Goal: Information Seeking & Learning: Learn about a topic

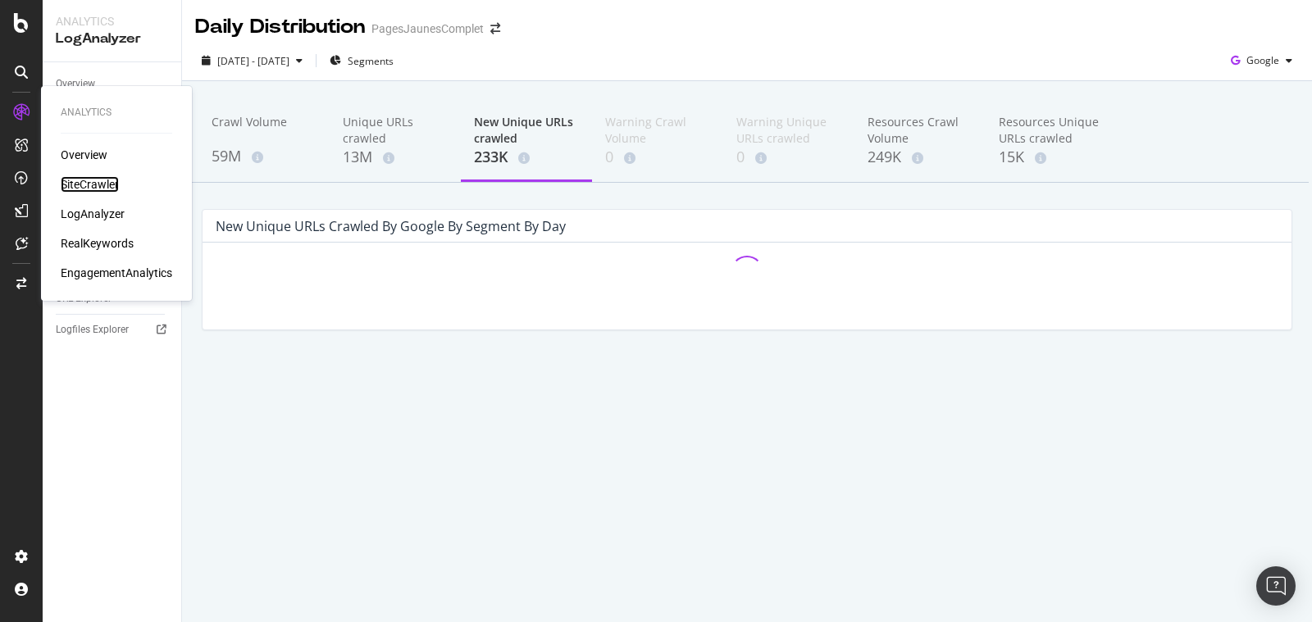
click at [78, 177] on div "SiteCrawler" at bounding box center [90, 184] width 58 height 16
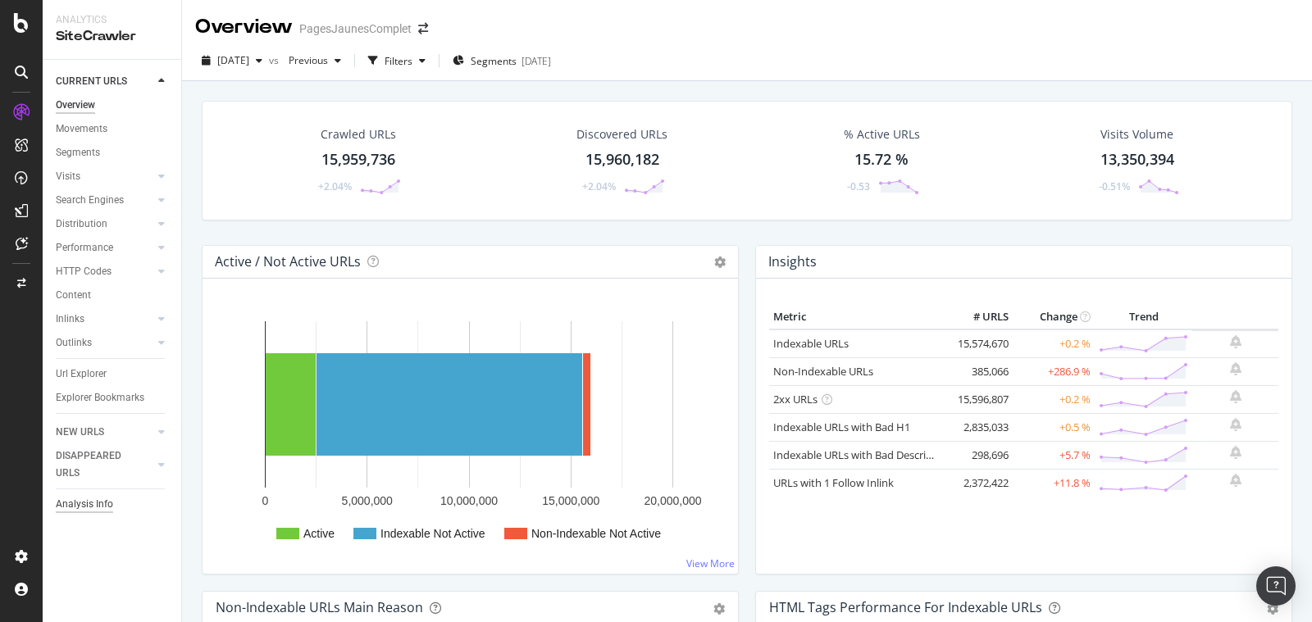
click at [92, 503] on div "Analysis Info" at bounding box center [84, 504] width 57 height 17
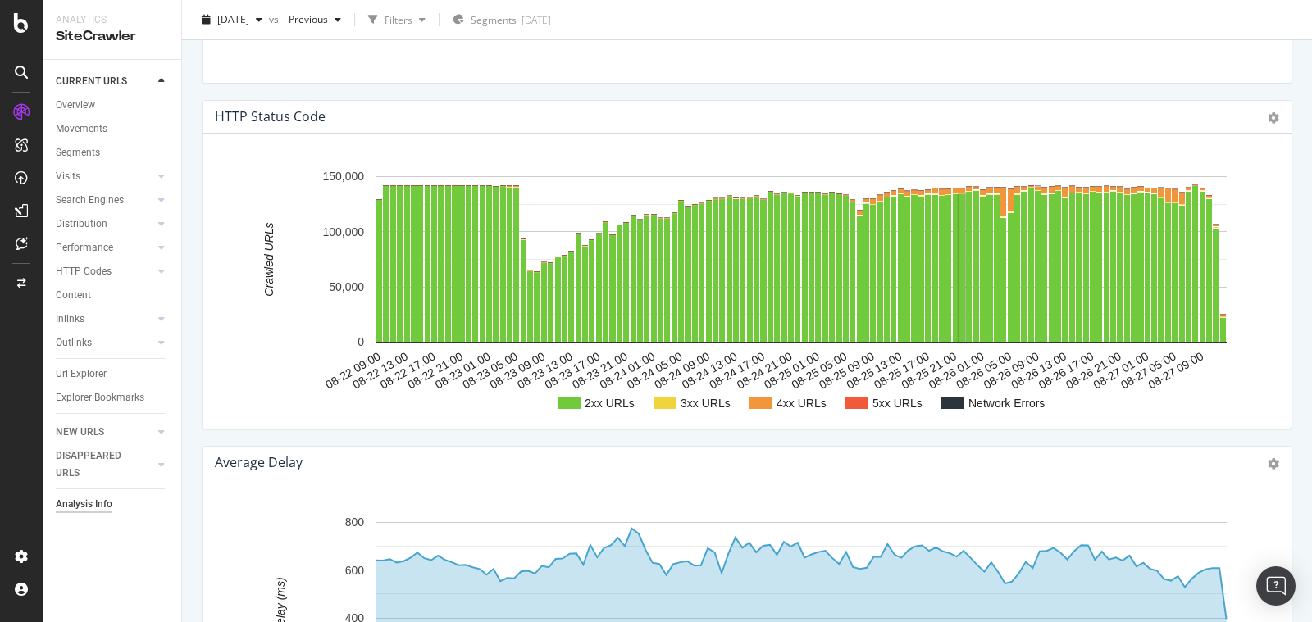
scroll to position [1830, 0]
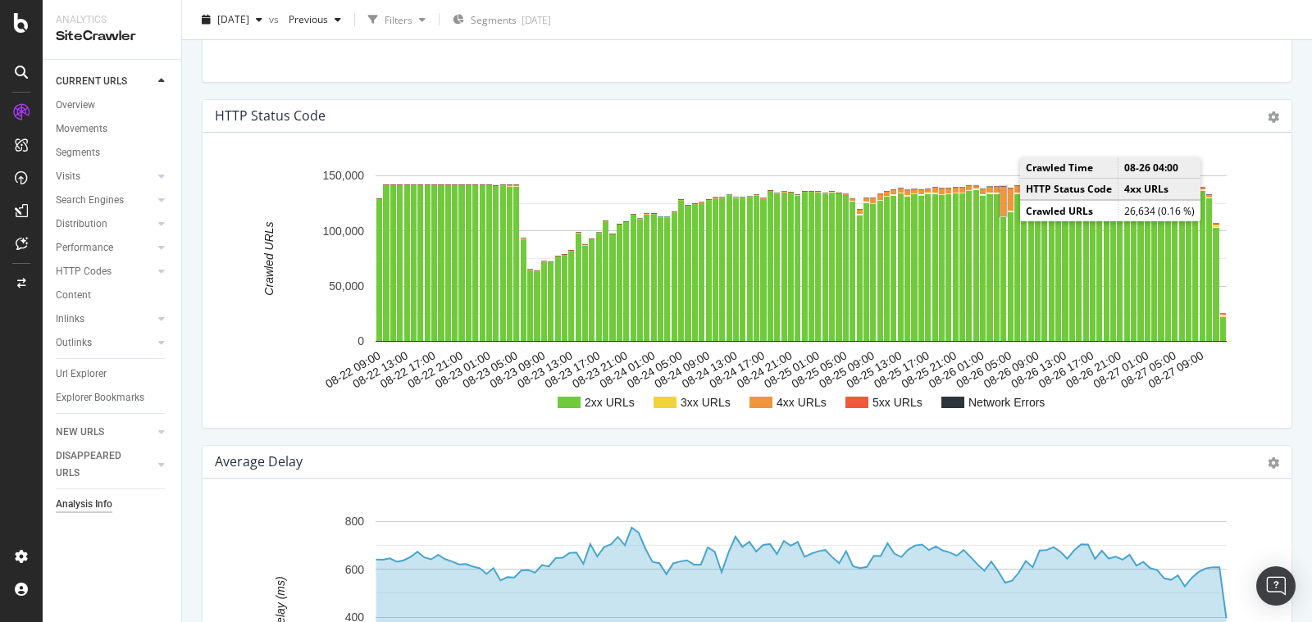
click at [1003, 198] on rect "A chart." at bounding box center [1003, 201] width 6 height 29
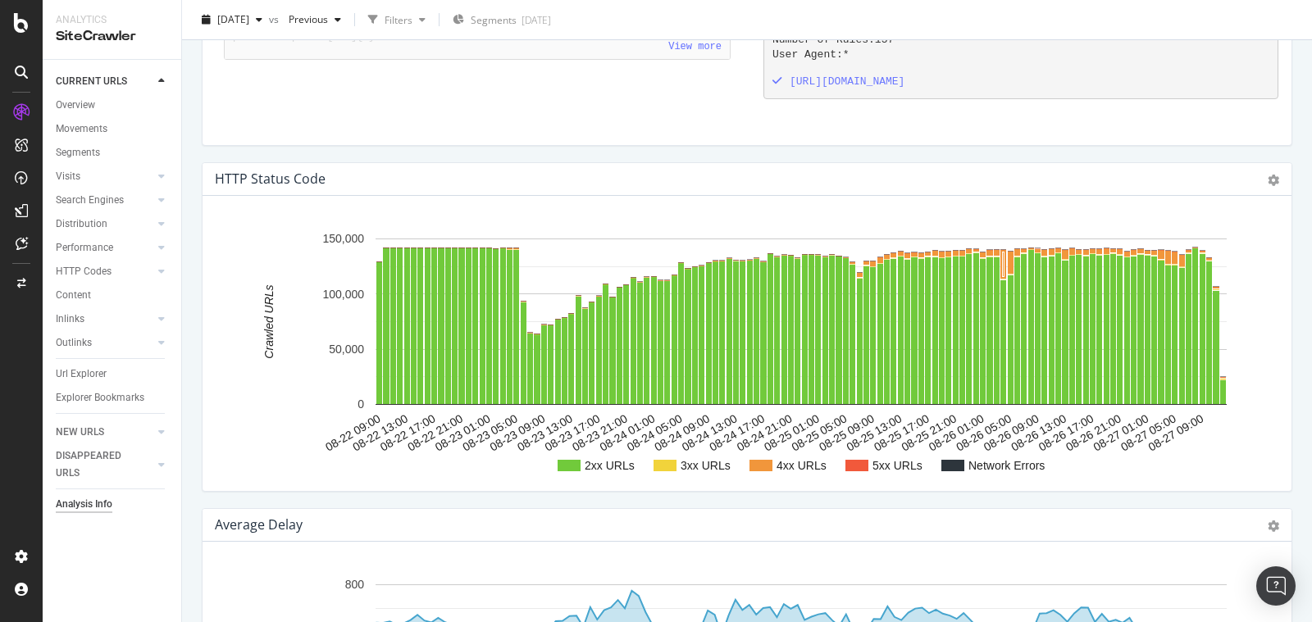
scroll to position [1769, 0]
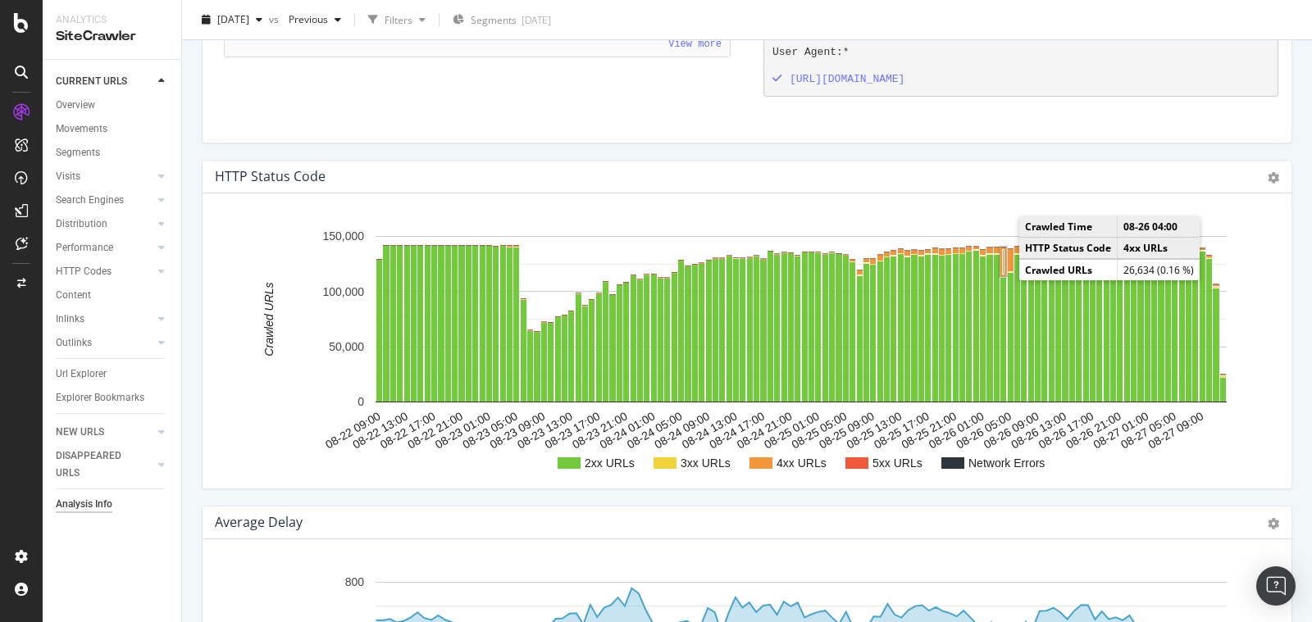
click at [1003, 255] on rect "A chart." at bounding box center [1004, 262] width 2 height 25
click at [1002, 255] on rect "A chart." at bounding box center [1003, 262] width 6 height 29
click at [1003, 250] on rect "A chart." at bounding box center [1003, 262] width 6 height 29
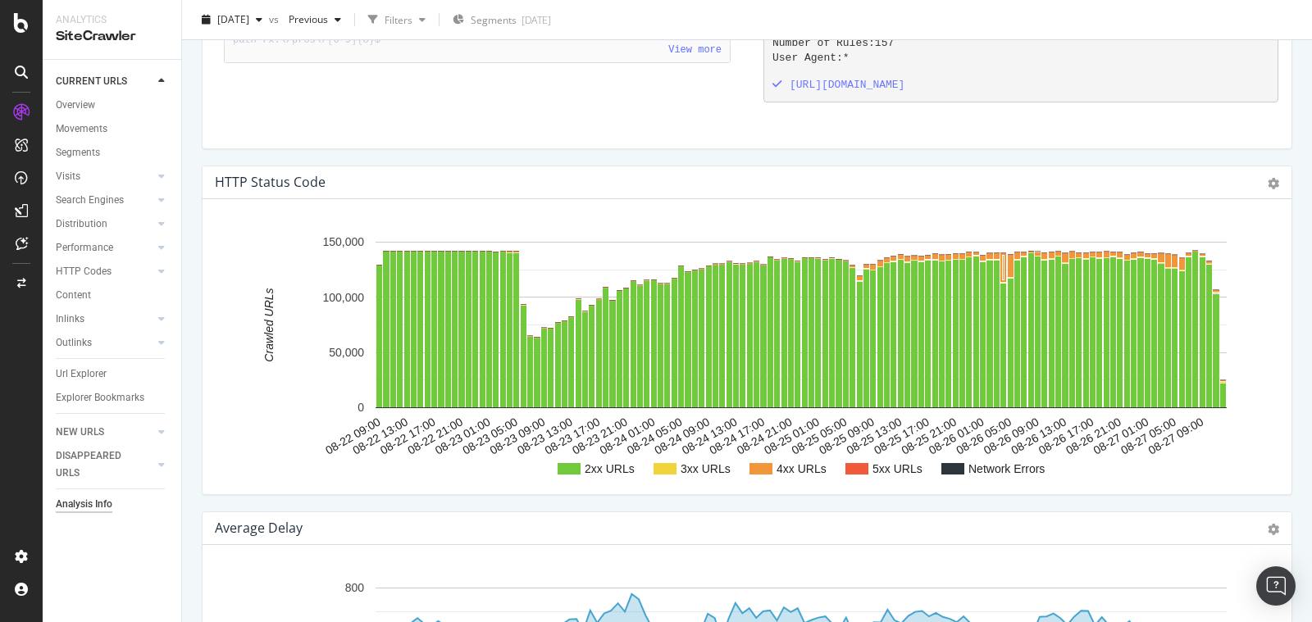
scroll to position [1757, 0]
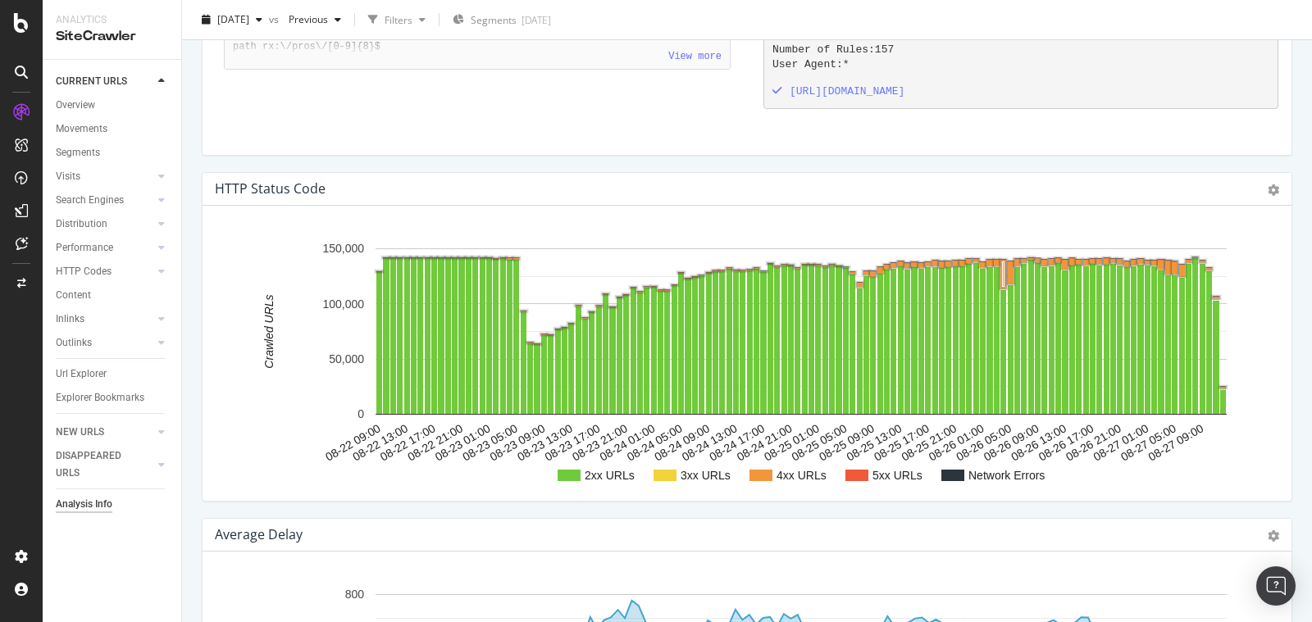
click at [789, 469] on text "4xx URLs" at bounding box center [801, 475] width 50 height 13
click at [763, 470] on rect "A chart." at bounding box center [760, 475] width 23 height 11
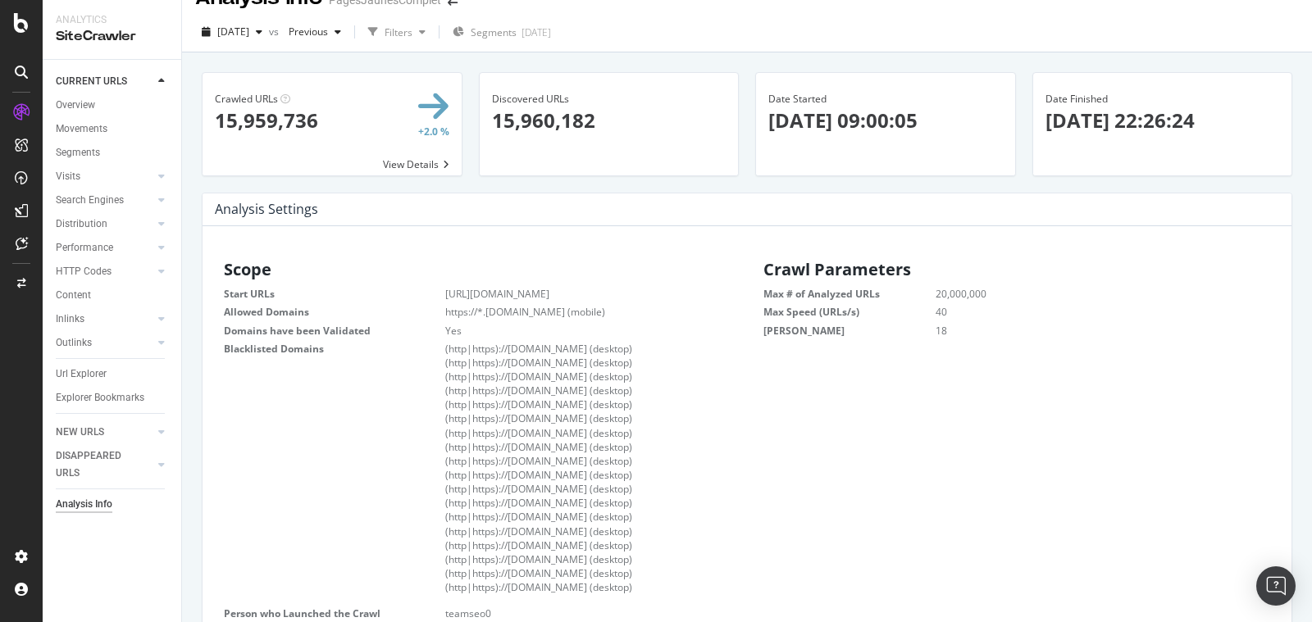
scroll to position [0, 0]
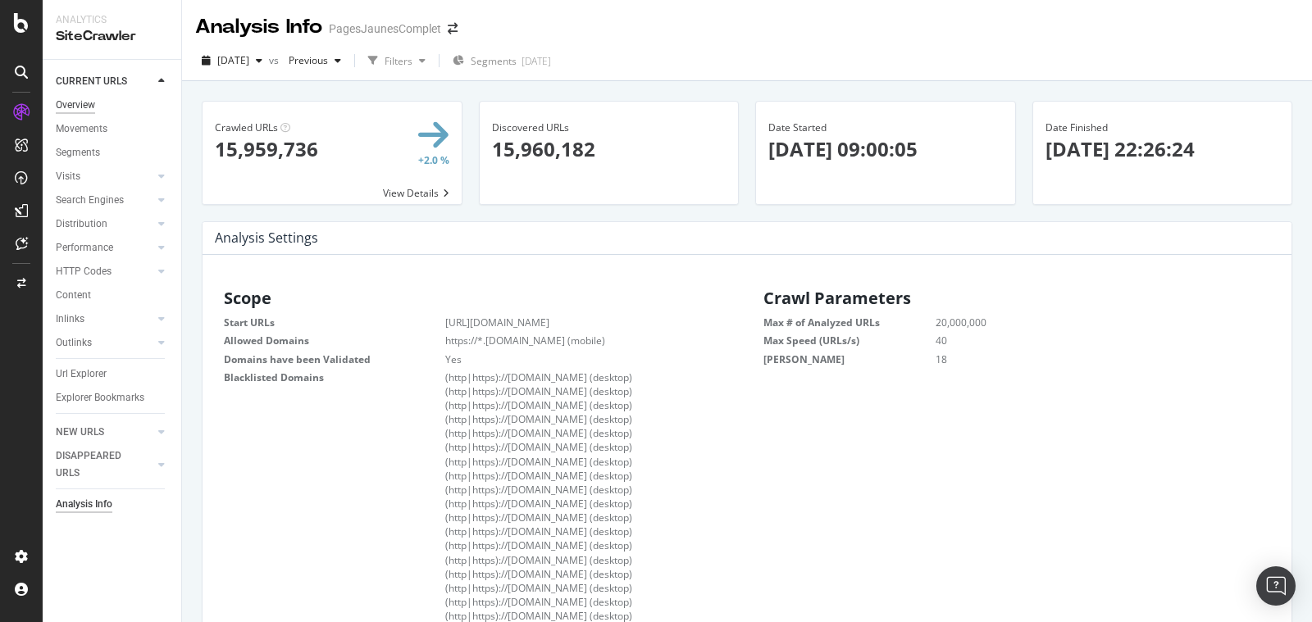
click at [84, 111] on div "Overview" at bounding box center [75, 105] width 39 height 17
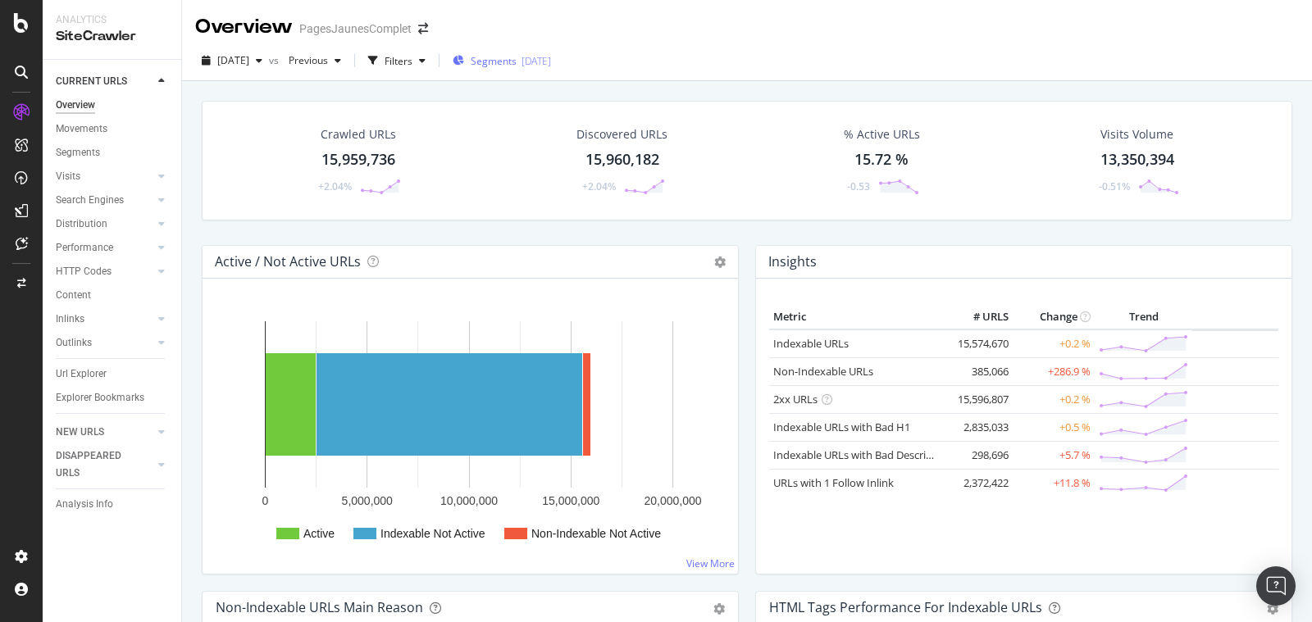
click at [551, 54] on div "[DATE]" at bounding box center [536, 61] width 30 height 14
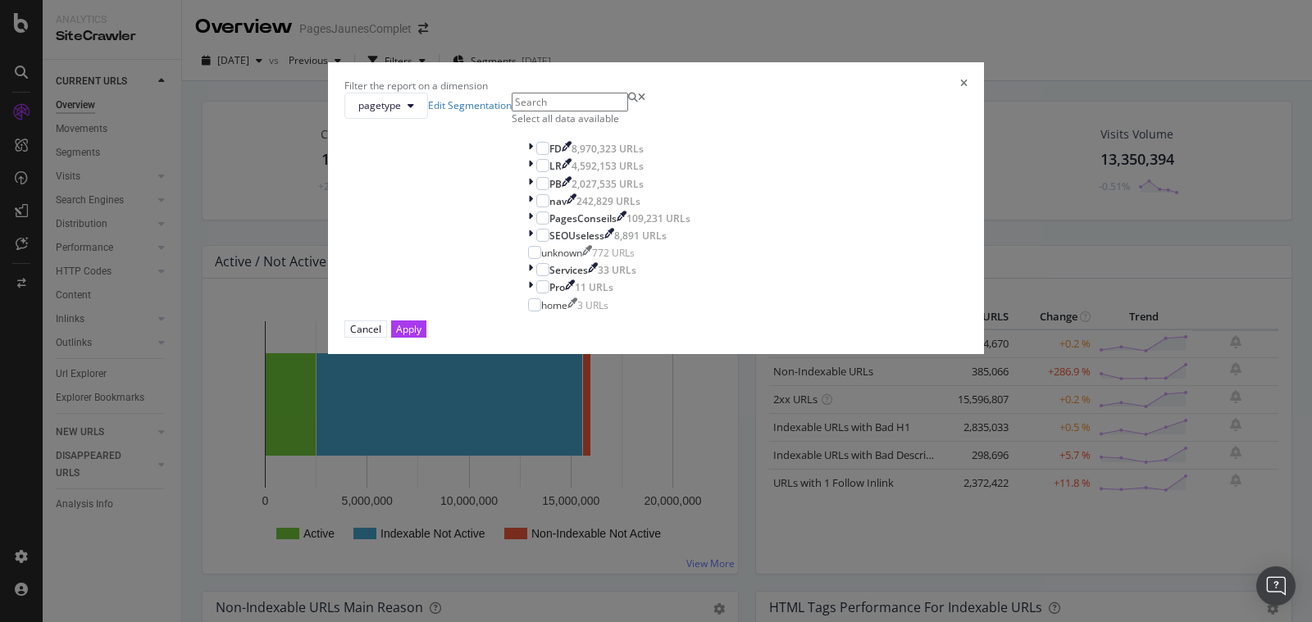
click at [817, 93] on div "Filter the report on a dimension" at bounding box center [655, 86] width 623 height 14
click at [425, 62] on div "Filter the report on a dimension pagetype Edit Segmentation Select all data ava…" at bounding box center [656, 311] width 1312 height 622
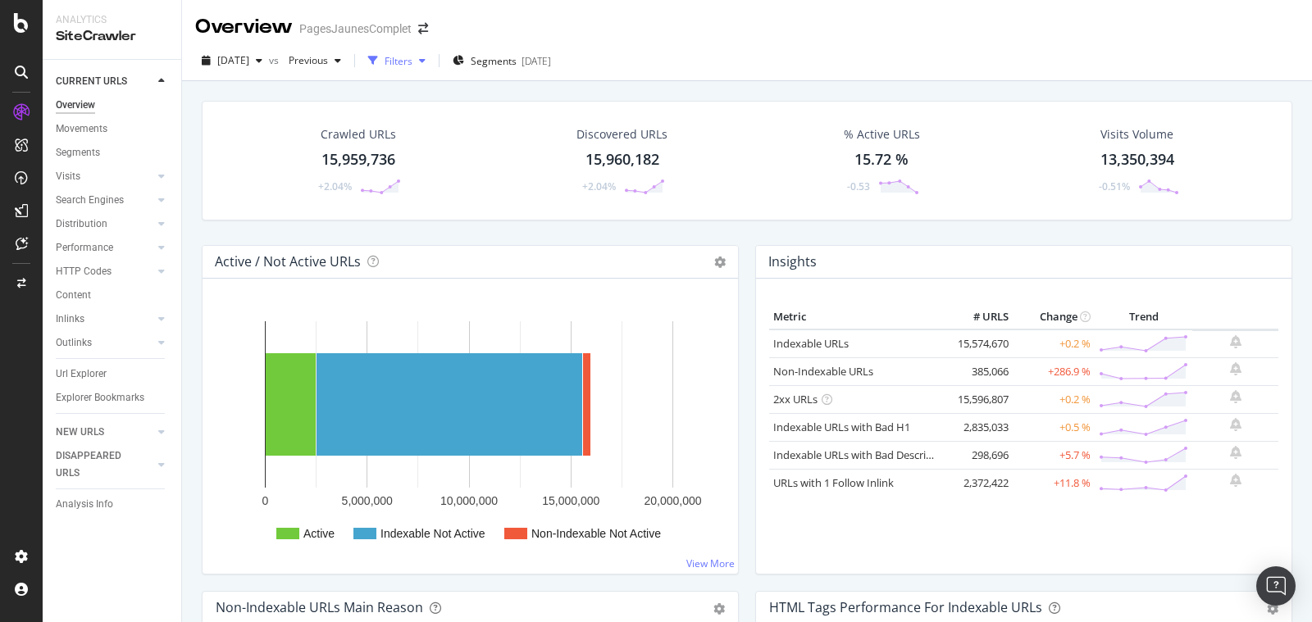
click at [384, 50] on div "button" at bounding box center [373, 60] width 23 height 23
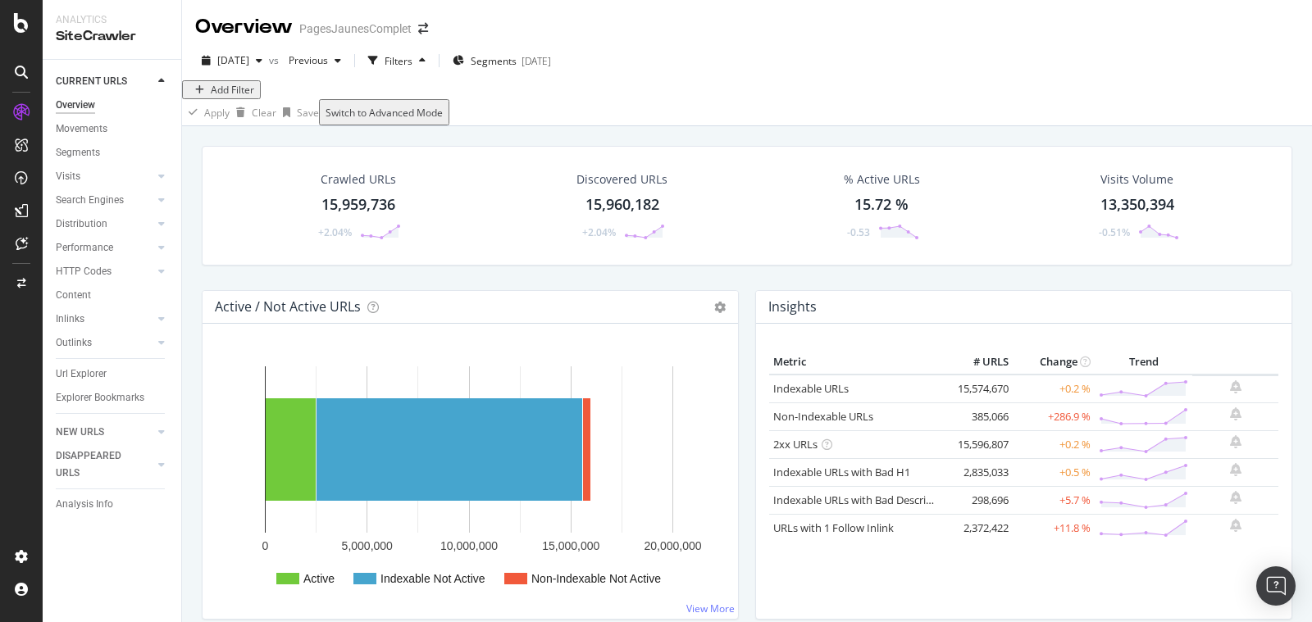
click at [241, 97] on div "Add Filter" at bounding box center [232, 90] width 43 height 14
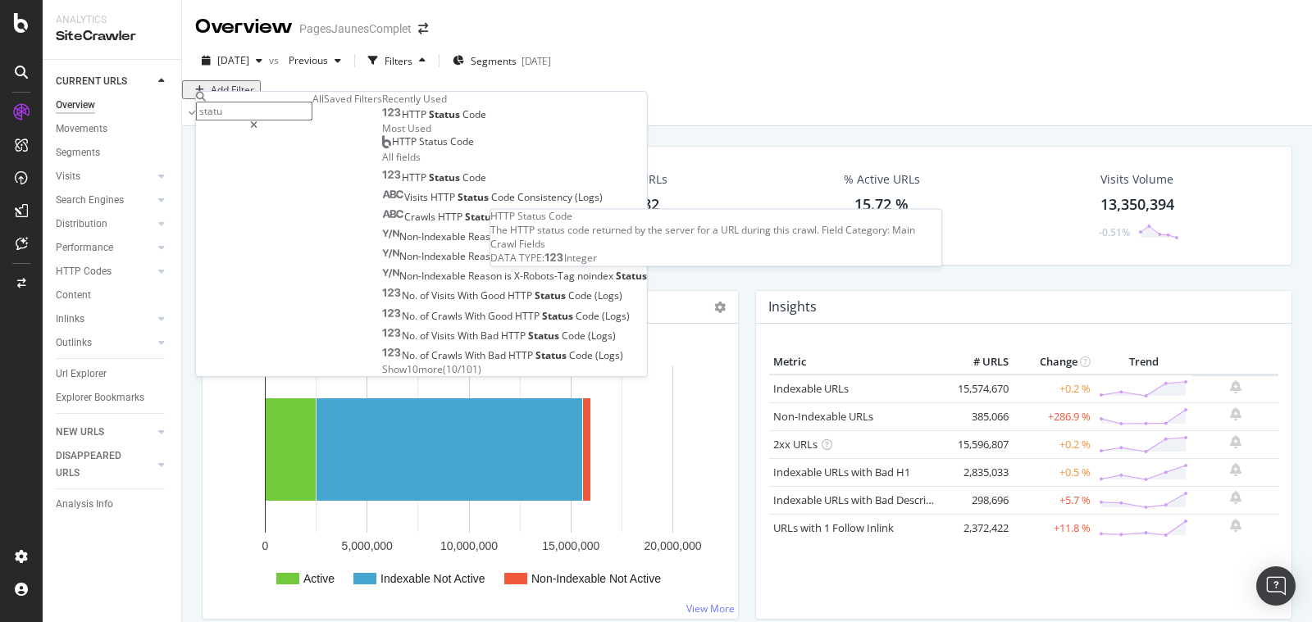
type input "statu"
click at [429, 121] on span "Status" at bounding box center [446, 114] width 34 height 14
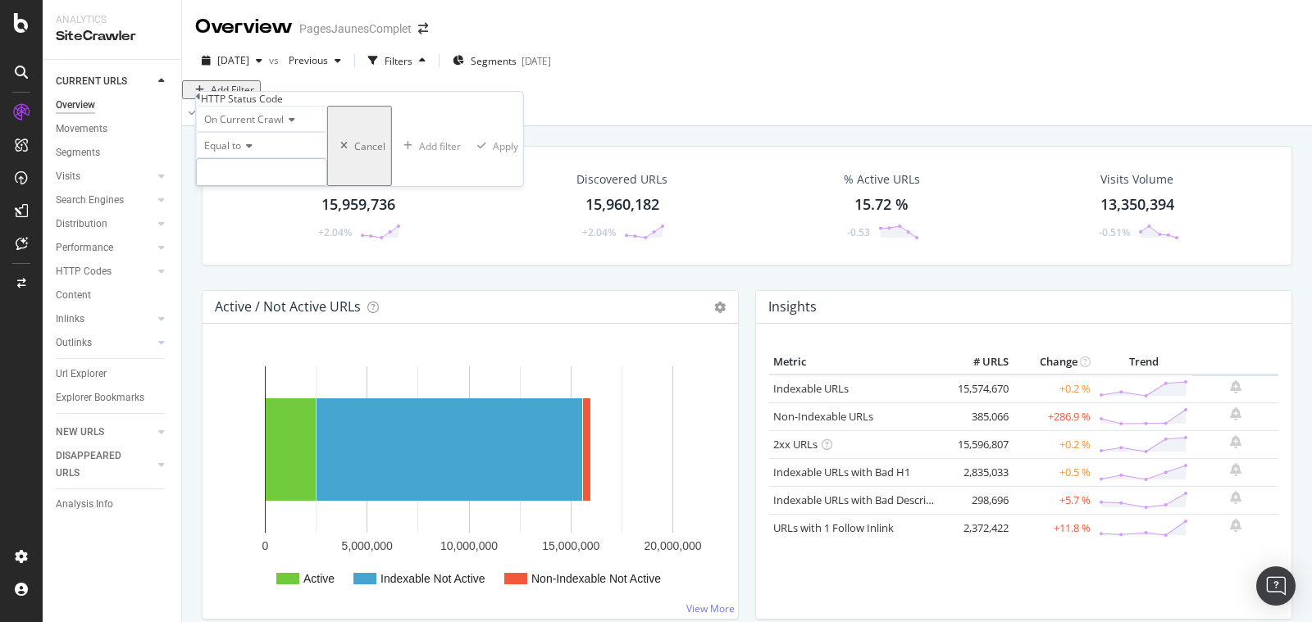
click at [302, 186] on input "number" at bounding box center [261, 172] width 131 height 28
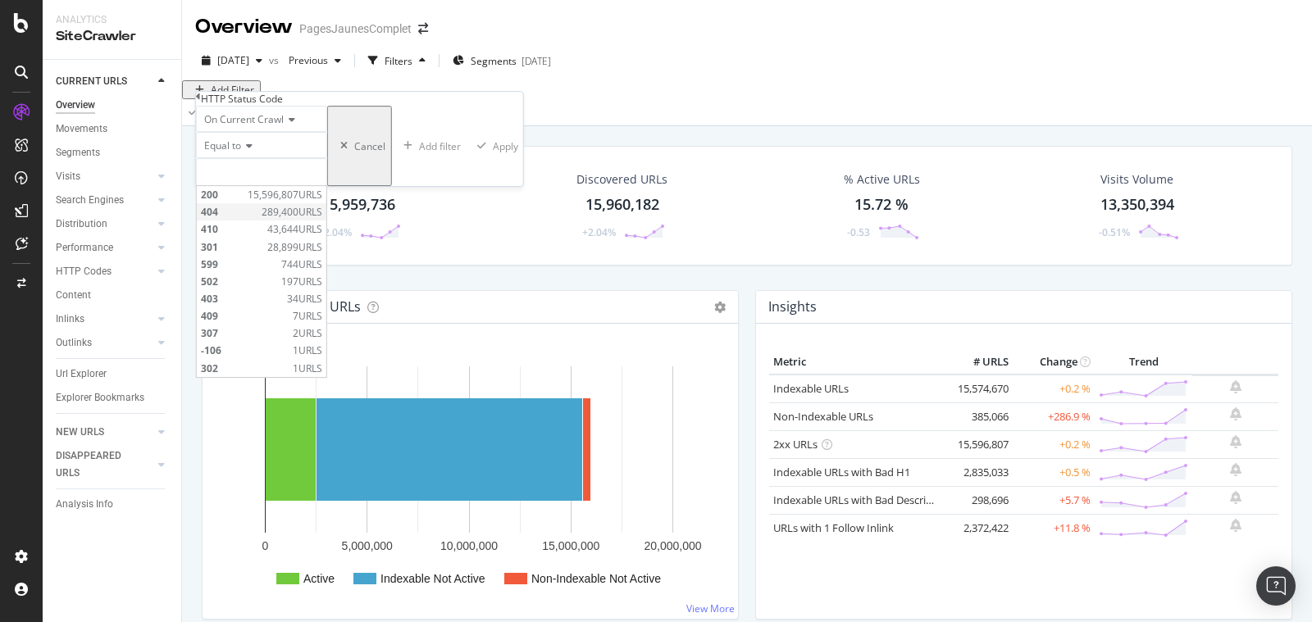
click at [257, 219] on span "404" at bounding box center [229, 212] width 57 height 14
type input "404"
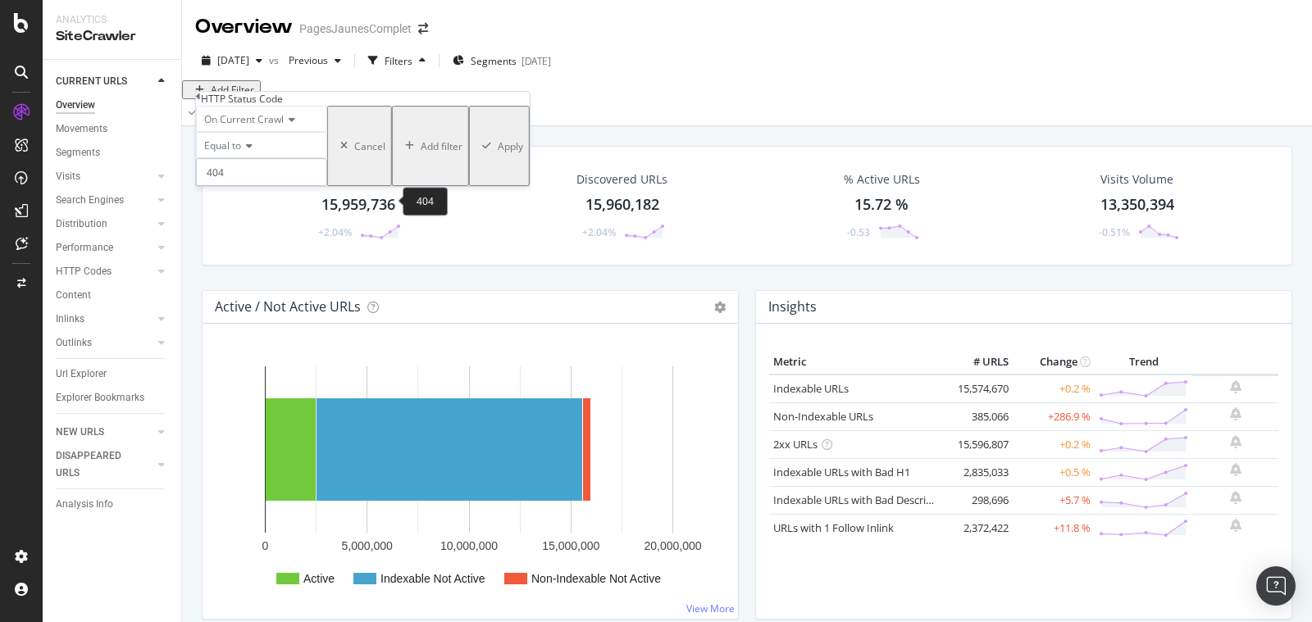
click at [256, 186] on input "404" at bounding box center [261, 172] width 131 height 28
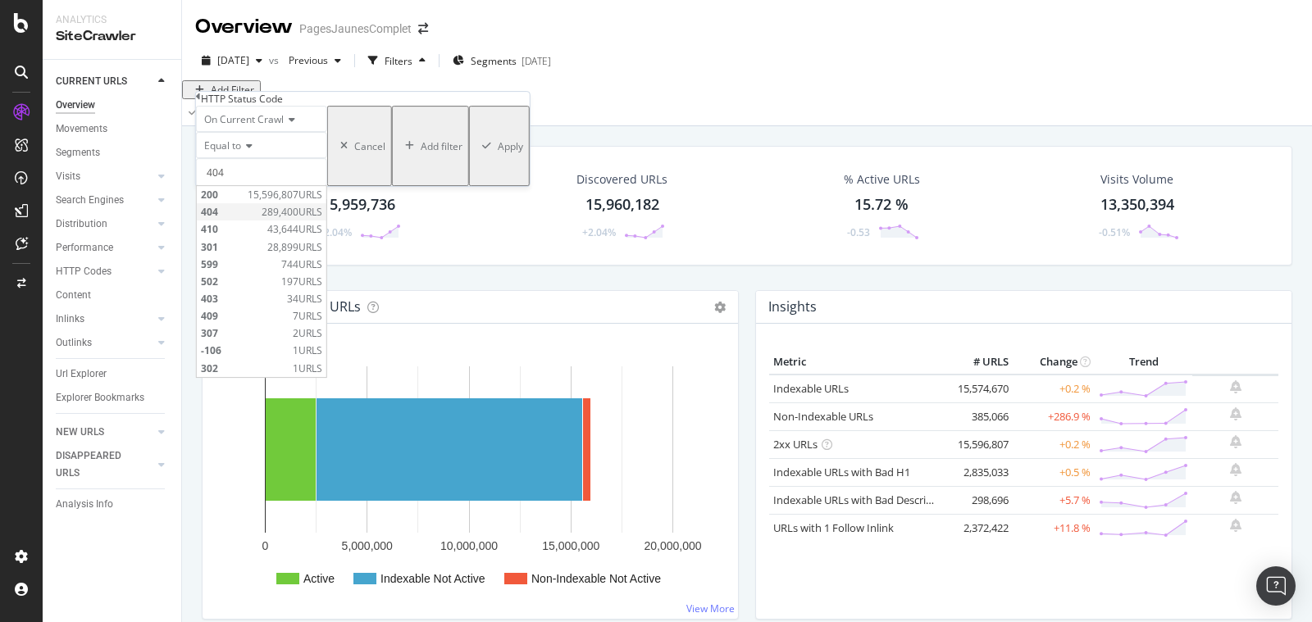
click at [257, 219] on span "404" at bounding box center [229, 212] width 57 height 14
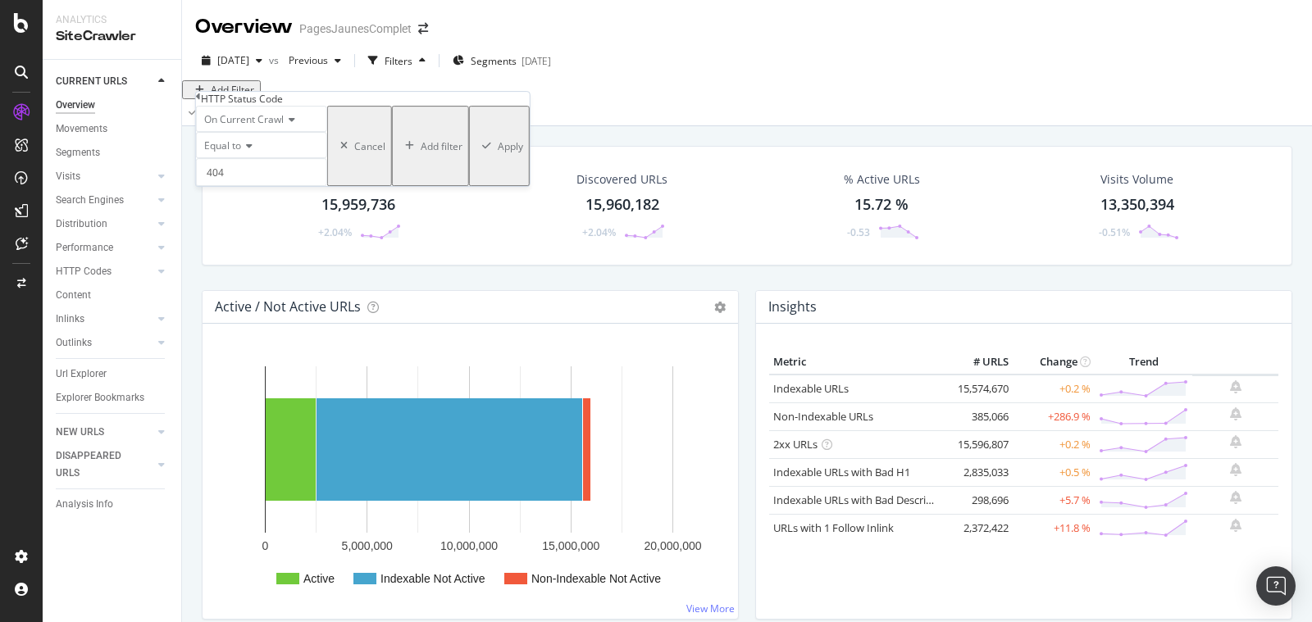
click at [498, 153] on div "Apply" at bounding box center [510, 146] width 25 height 14
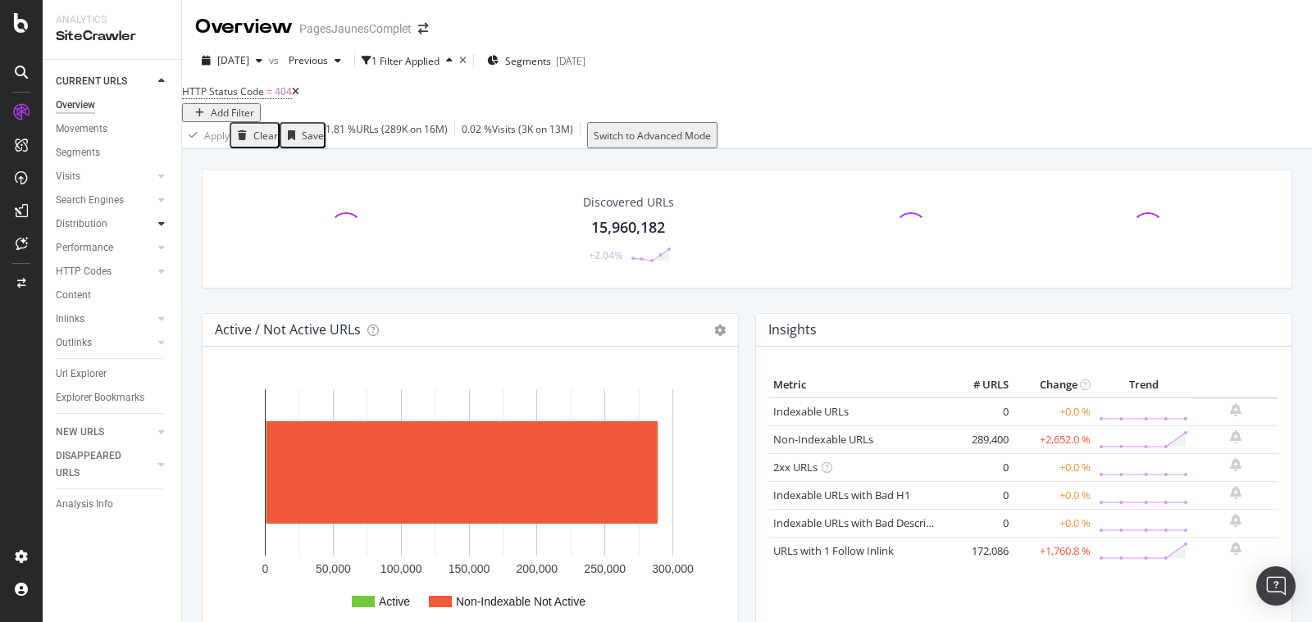
click at [165, 225] on div at bounding box center [161, 224] width 16 height 16
click at [585, 62] on div "[DATE]" at bounding box center [571, 61] width 30 height 14
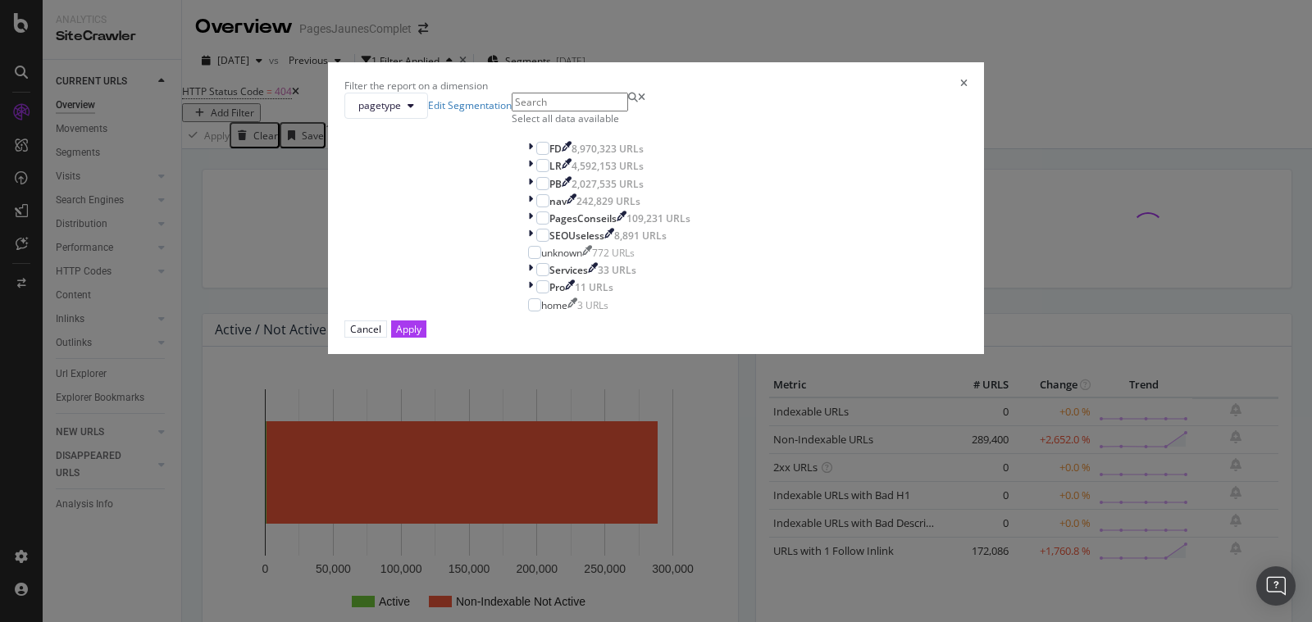
click at [851, 90] on div "Filter the report on a dimension pagetype Edit Segmentation Select all data ava…" at bounding box center [656, 311] width 1312 height 622
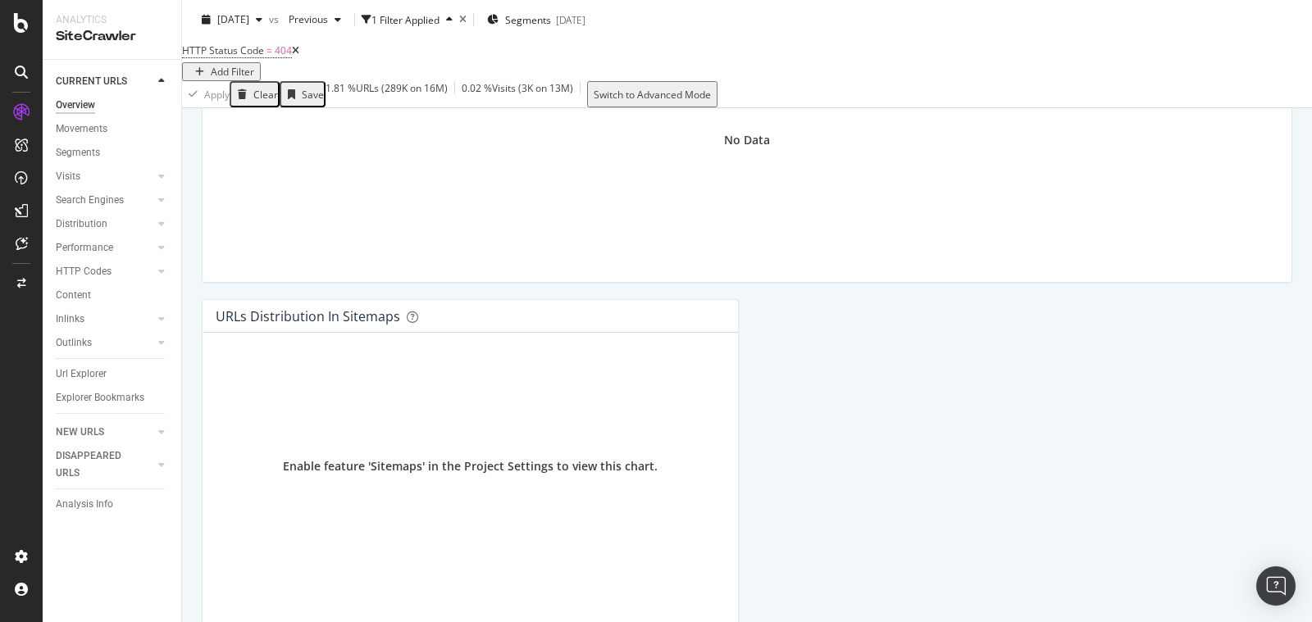
scroll to position [1826, 0]
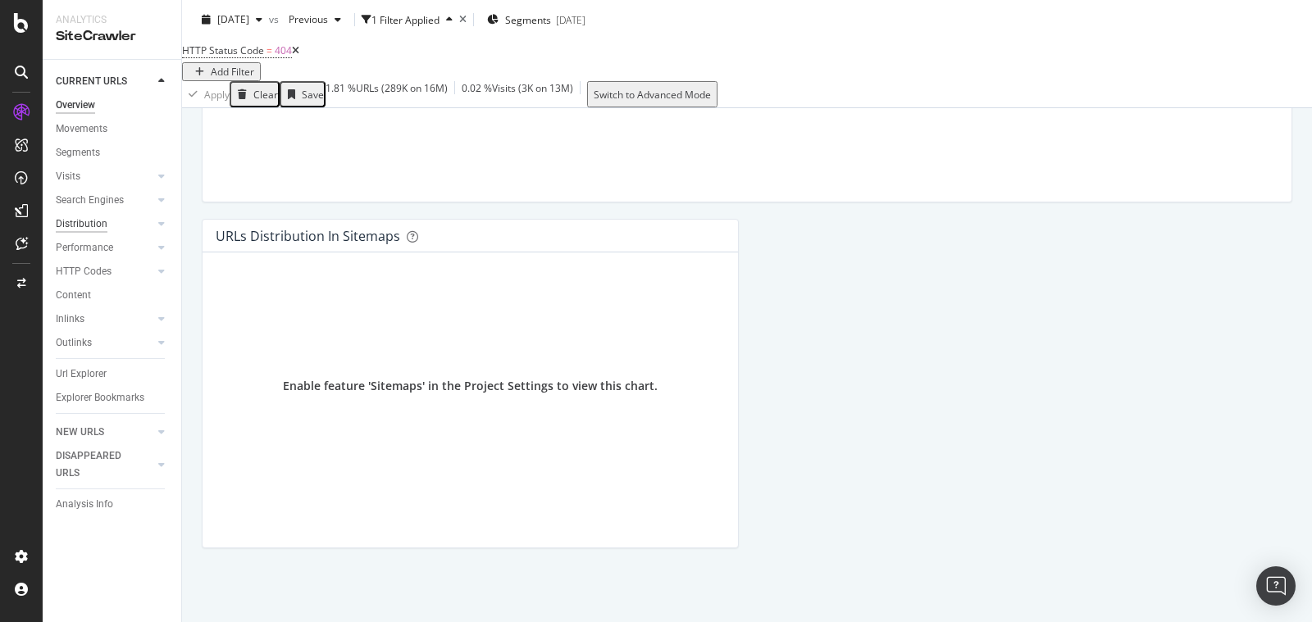
click at [102, 222] on div "Distribution" at bounding box center [82, 224] width 52 height 17
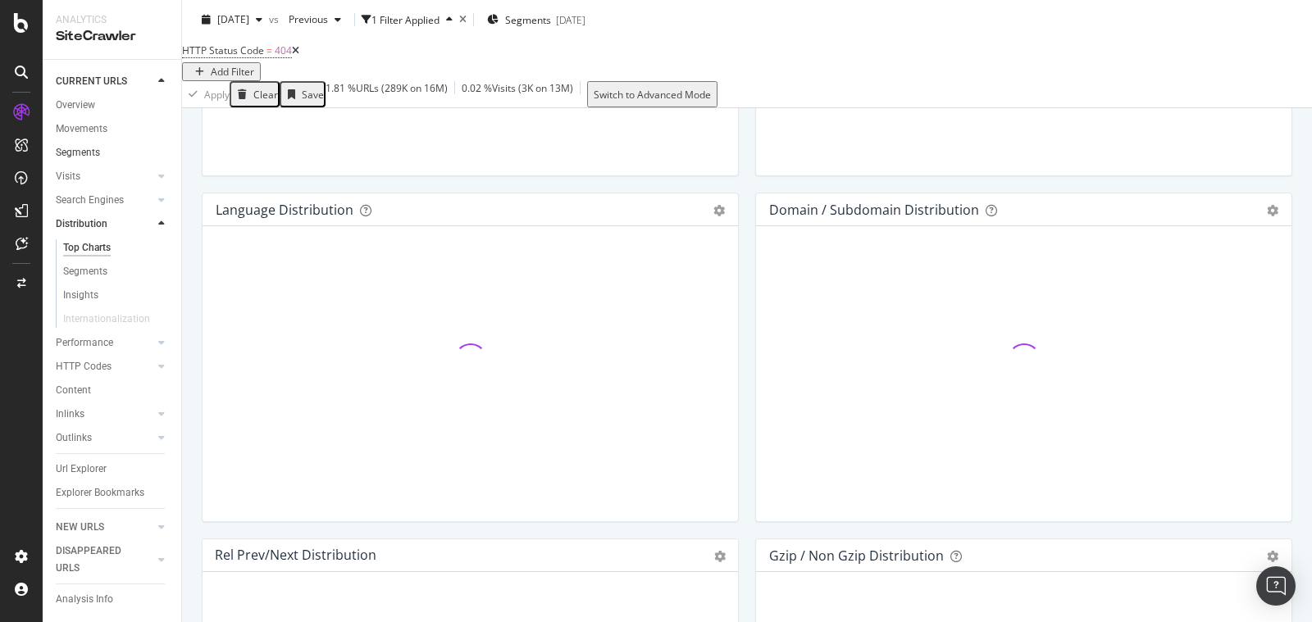
click at [101, 155] on link "Segments" at bounding box center [113, 152] width 114 height 17
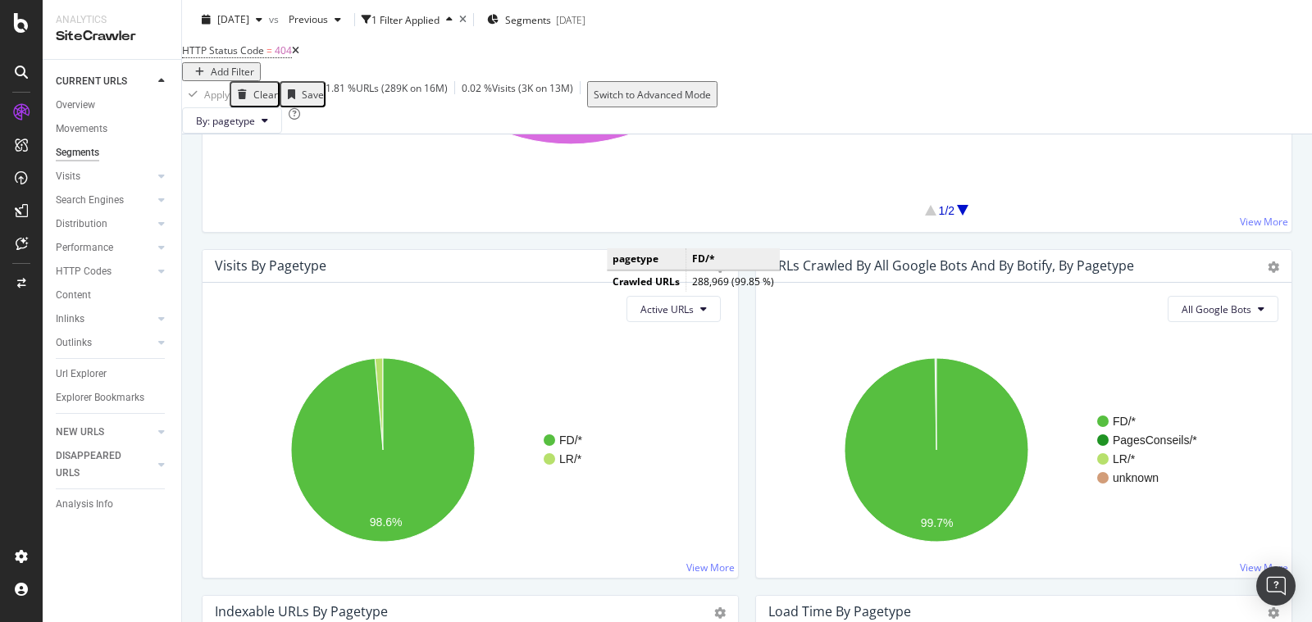
scroll to position [641, 0]
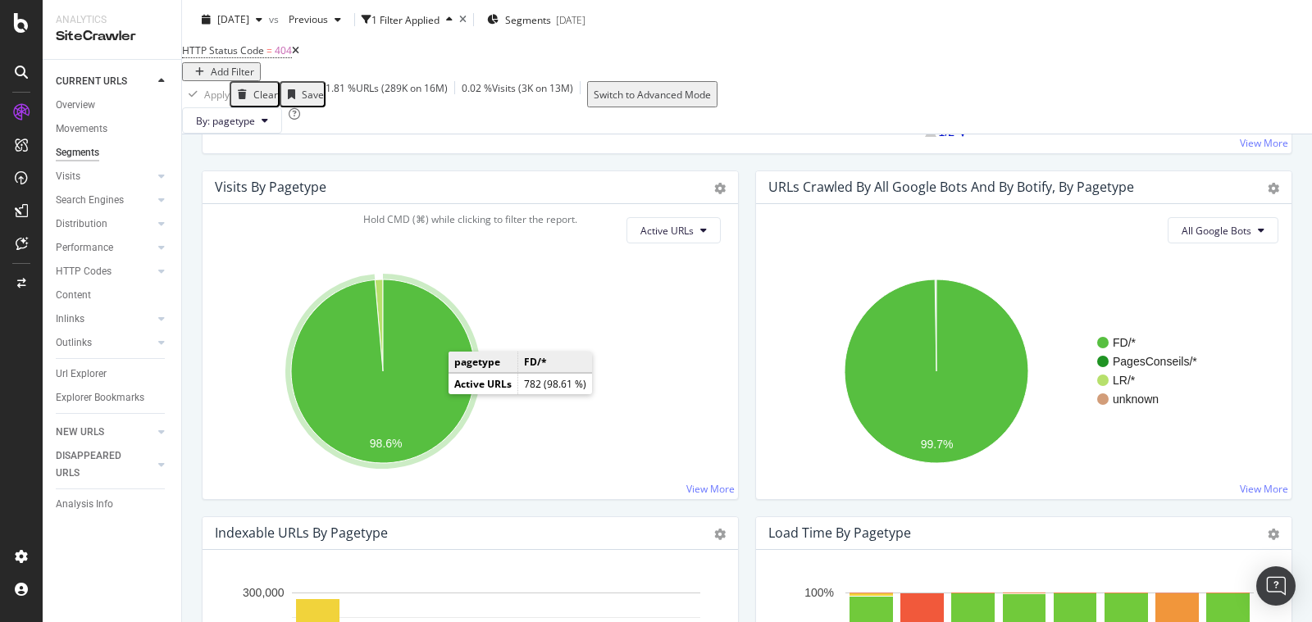
click at [412, 384] on icon "A chart." at bounding box center [383, 372] width 184 height 184
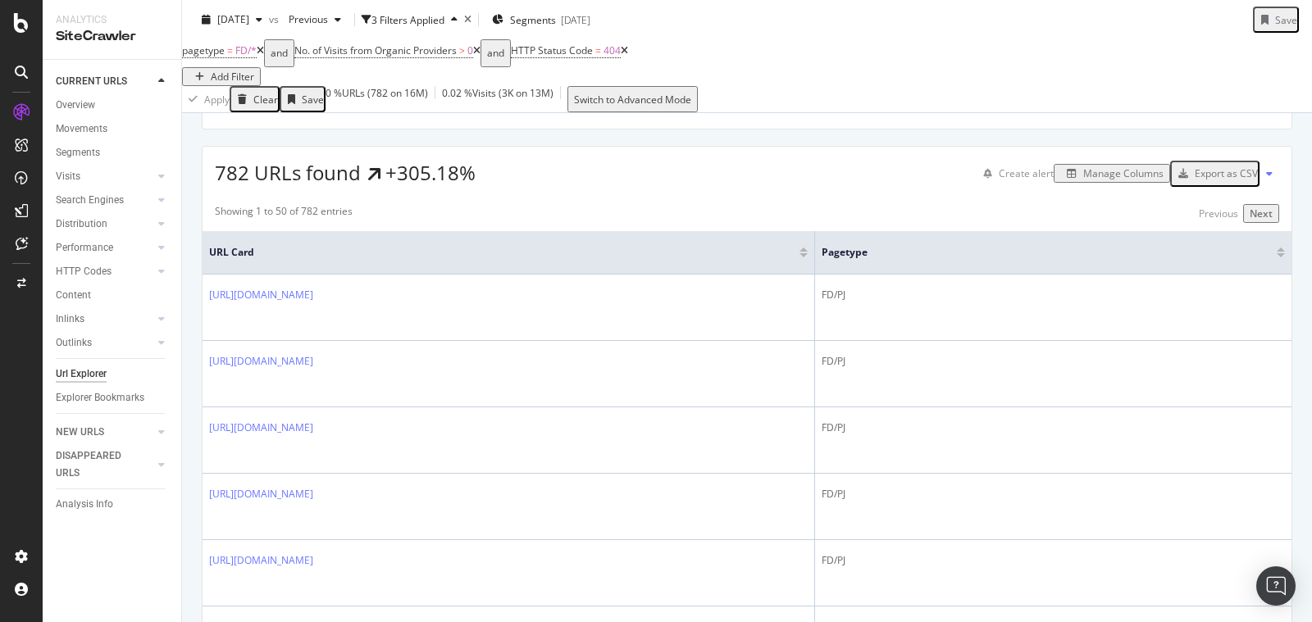
scroll to position [240, 0]
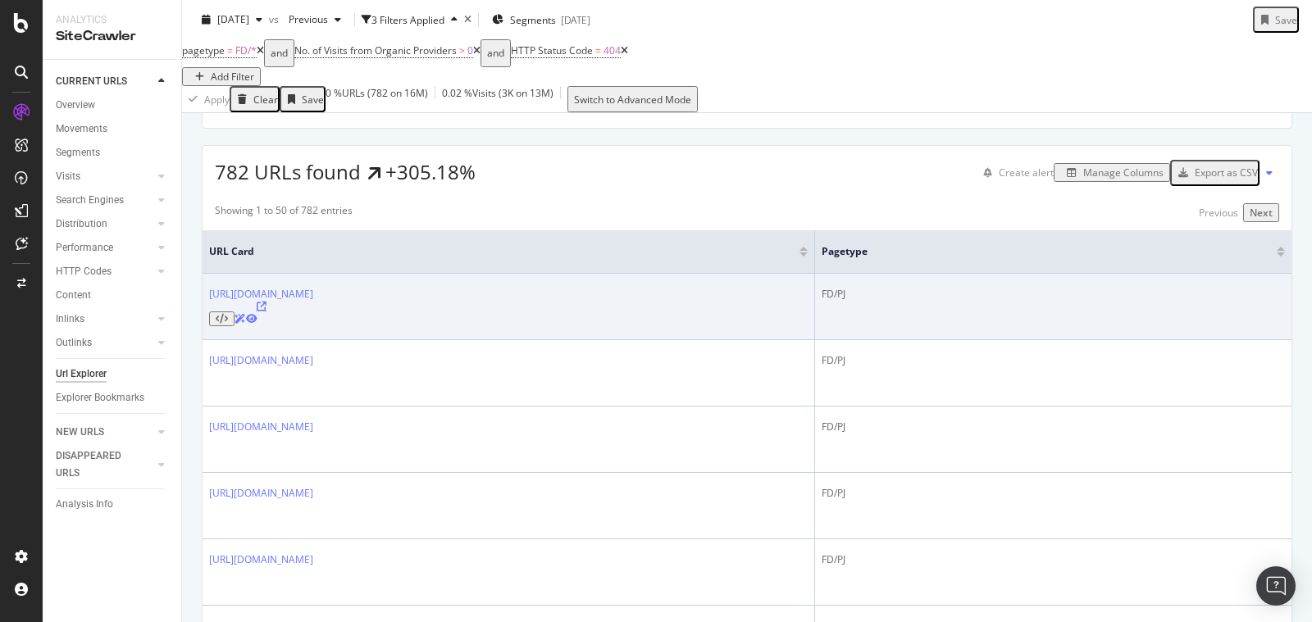
click at [266, 312] on icon at bounding box center [262, 307] width 10 height 10
click at [228, 316] on icon at bounding box center [222, 319] width 12 height 10
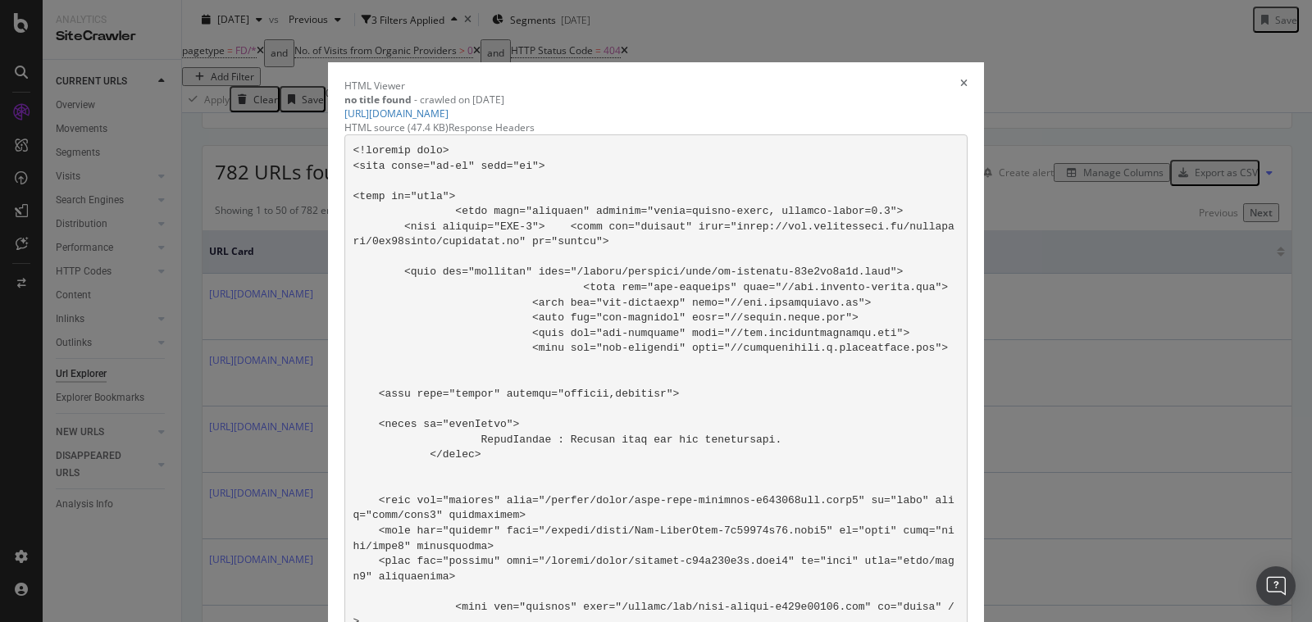
click at [961, 79] on icon "times" at bounding box center [963, 86] width 7 height 14
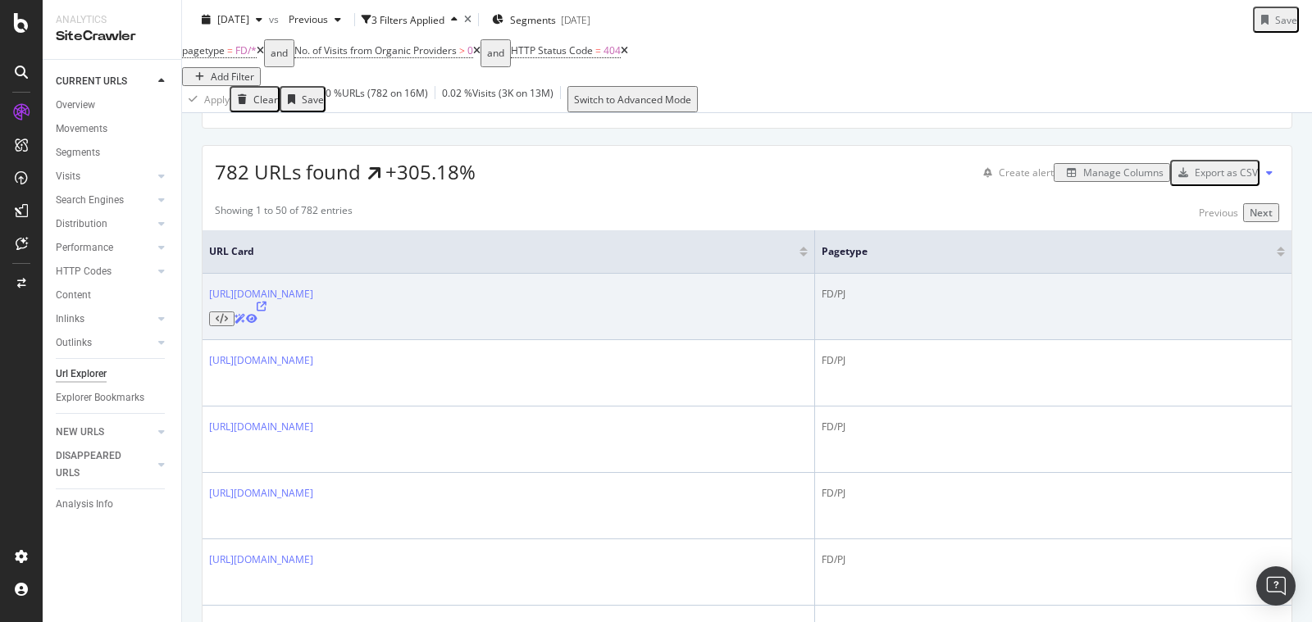
click at [257, 318] on icon at bounding box center [251, 319] width 11 height 10
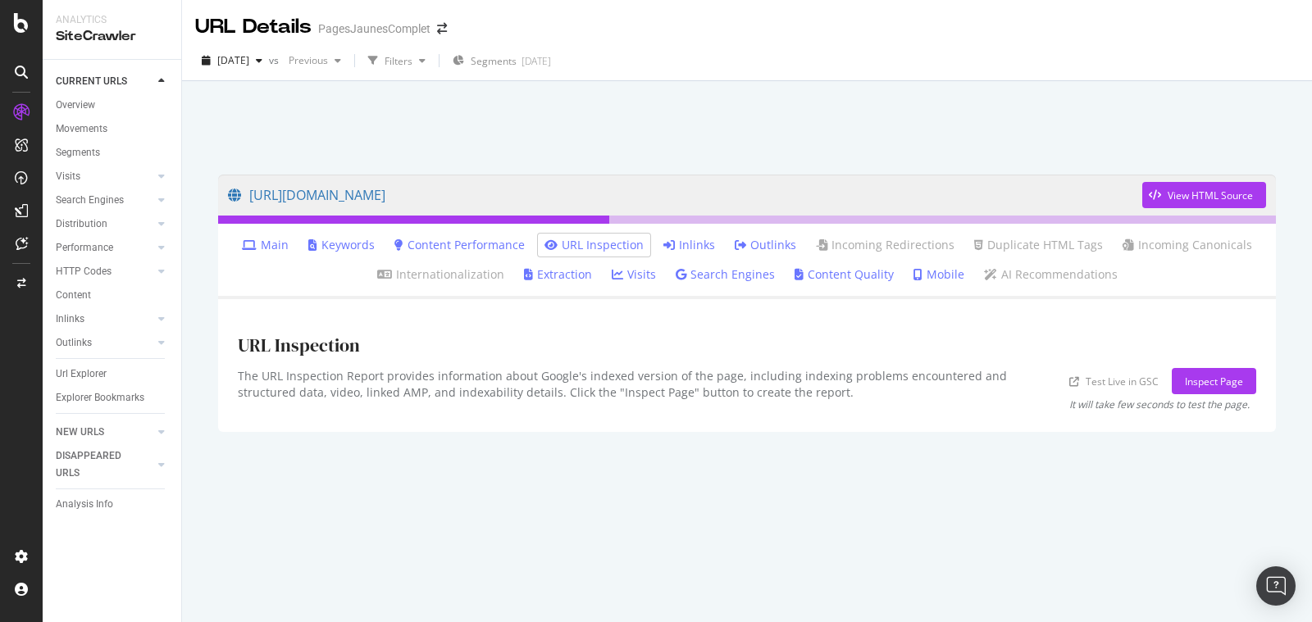
click at [688, 245] on link "Inlinks" at bounding box center [689, 245] width 52 height 16
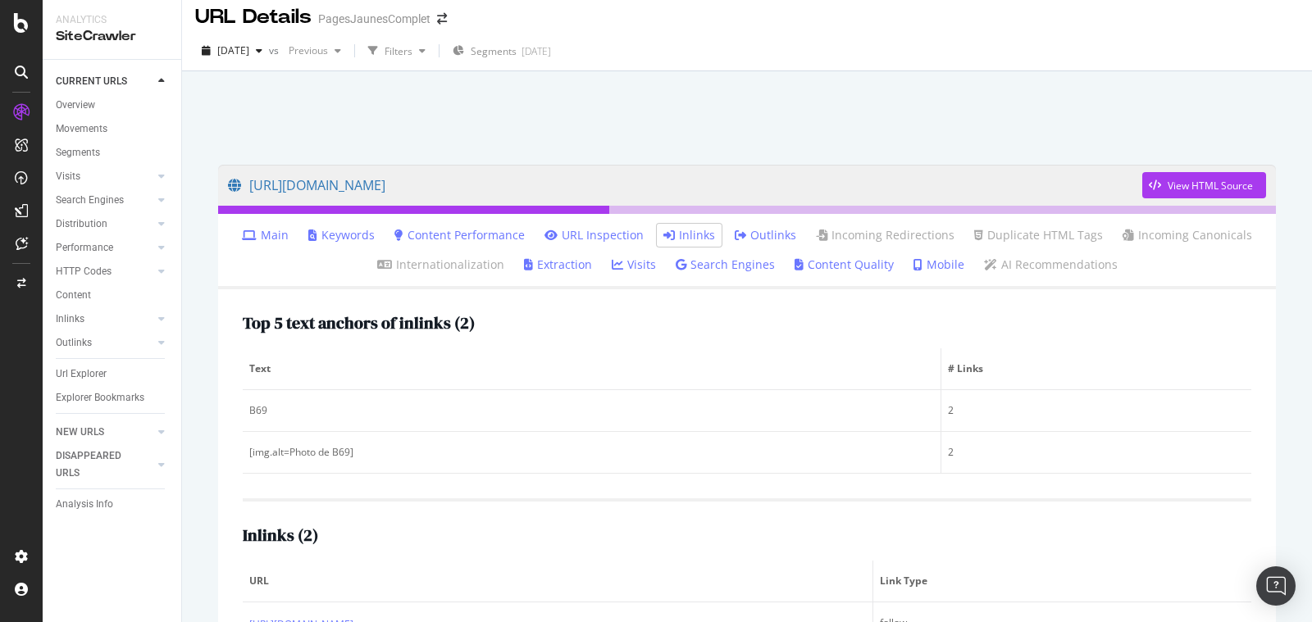
scroll to position [117, 0]
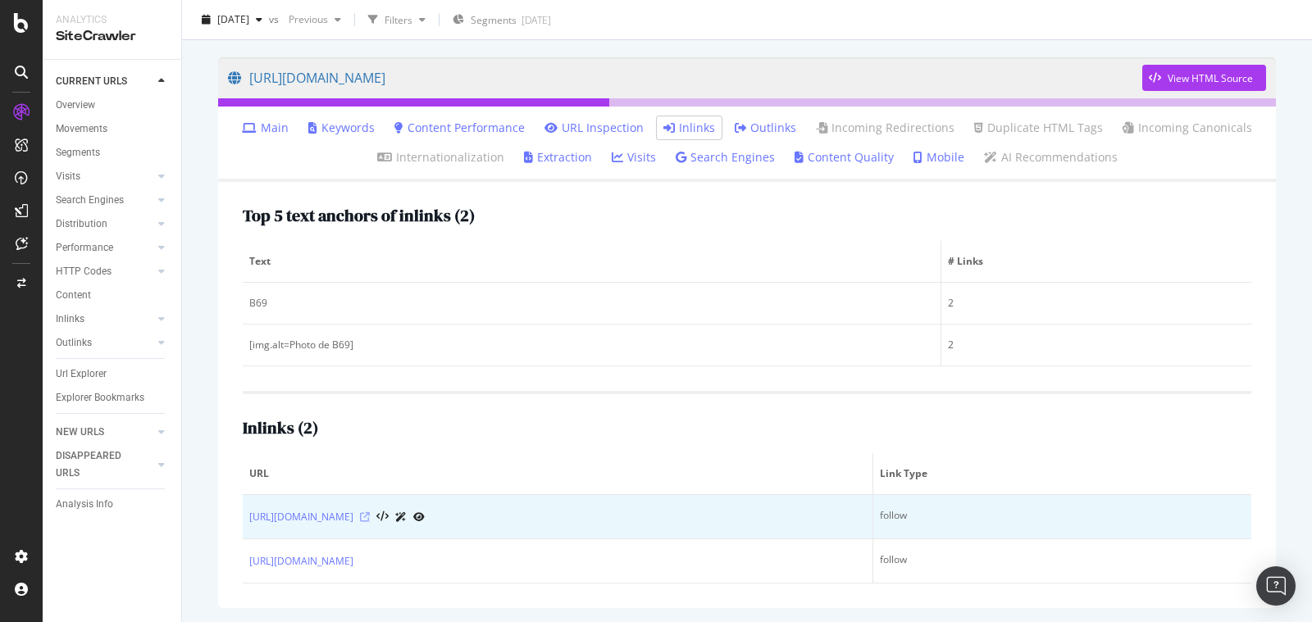
click at [370, 517] on icon at bounding box center [365, 517] width 10 height 10
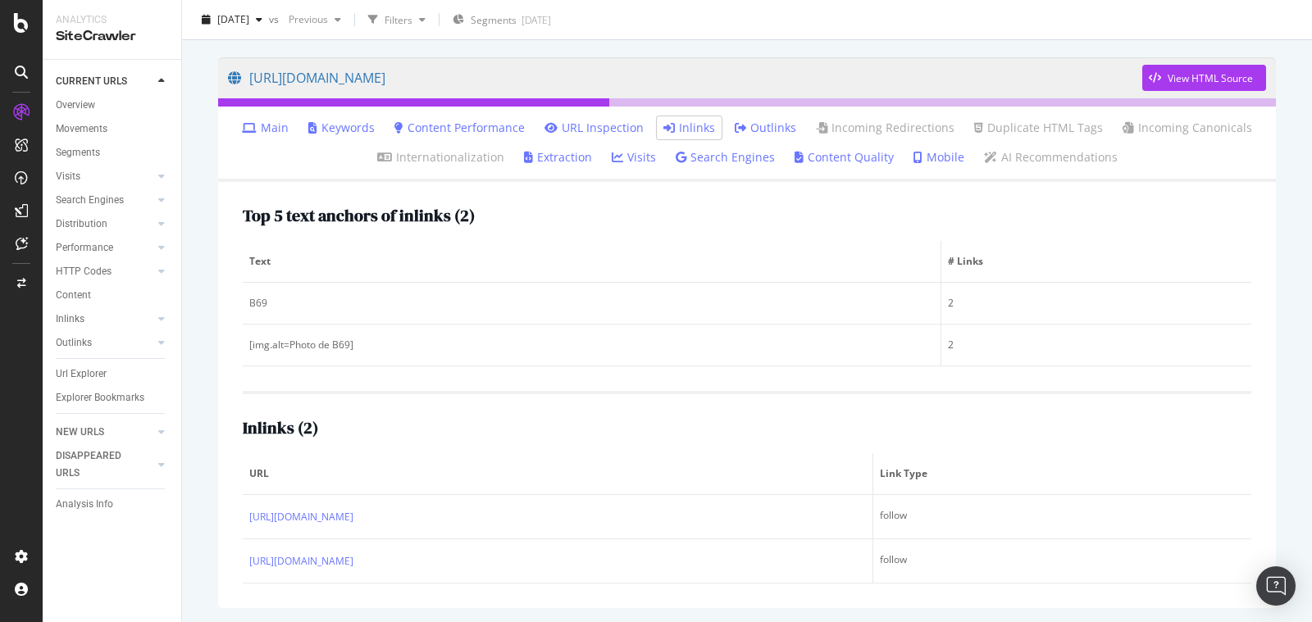
drag, startPoint x: 529, startPoint y: 82, endPoint x: 939, endPoint y: 1, distance: 418.7
click at [455, 122] on link "Content Performance" at bounding box center [459, 128] width 130 height 16
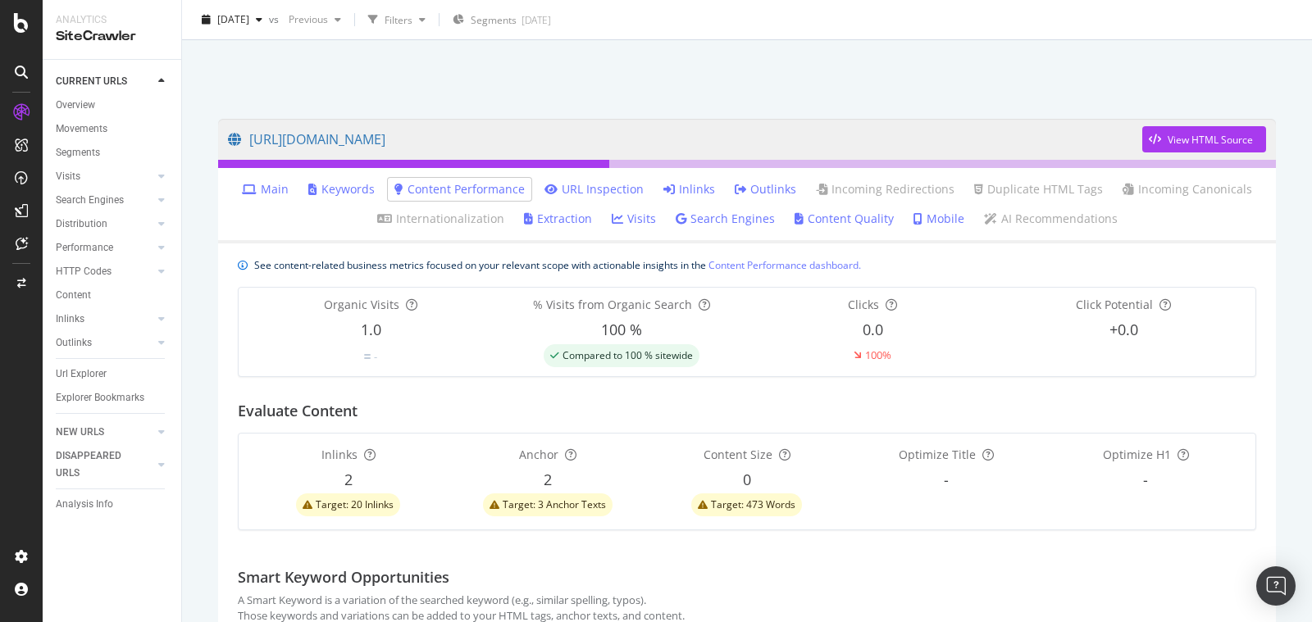
scroll to position [112, 0]
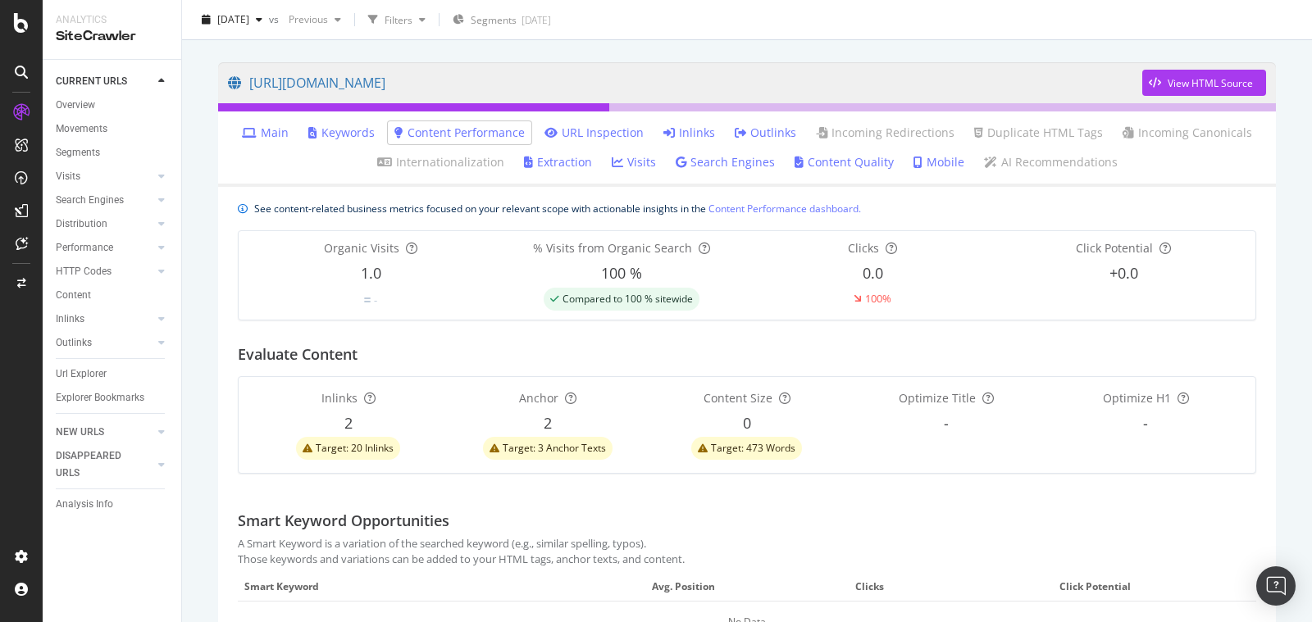
click at [279, 133] on link "Main" at bounding box center [265, 133] width 47 height 16
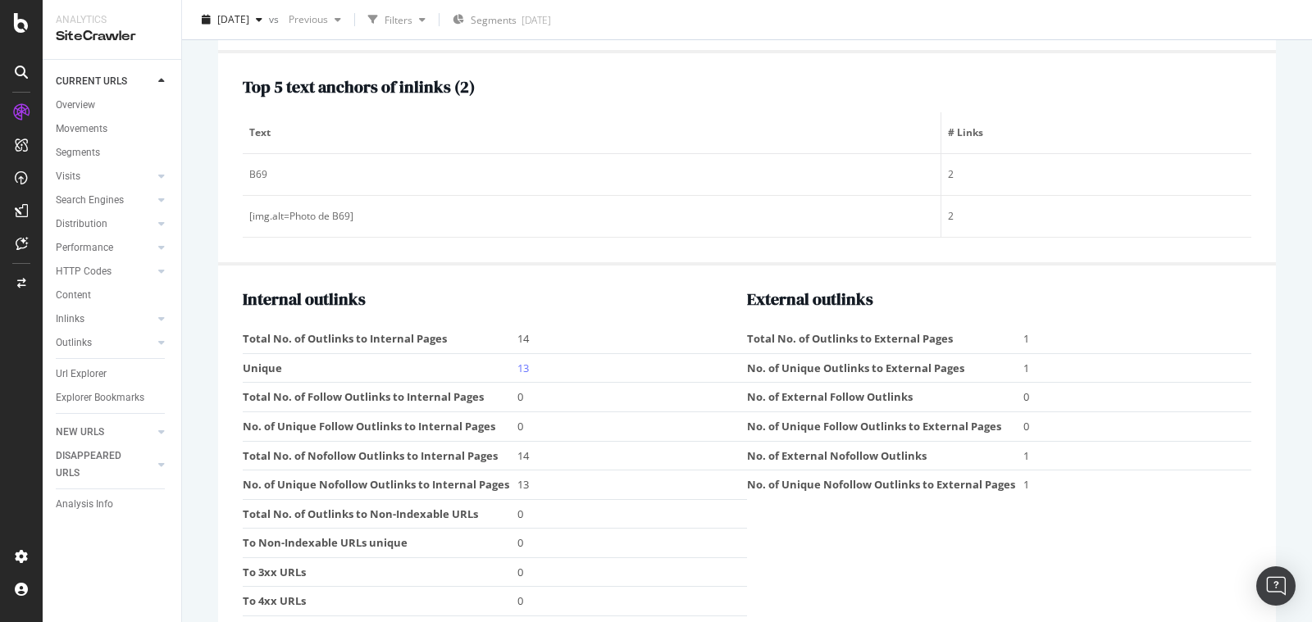
scroll to position [1852, 0]
